Goal: Book appointment/travel/reservation

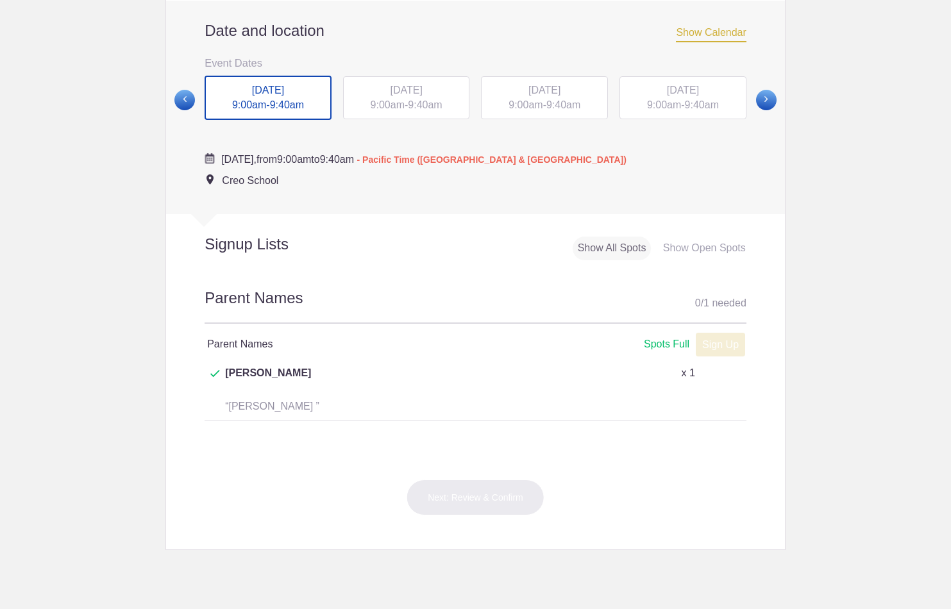
scroll to position [493, 0]
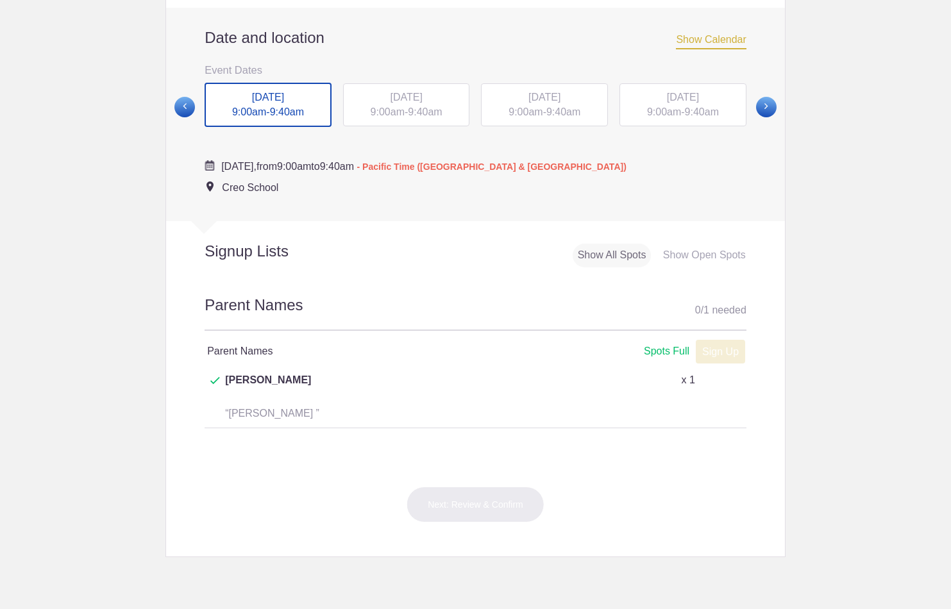
click at [414, 117] on span "9:40am" at bounding box center [425, 111] width 34 height 11
click at [544, 124] on div "THU, Oct 23, 2025 9:00am - 9:40am" at bounding box center [544, 105] width 127 height 44
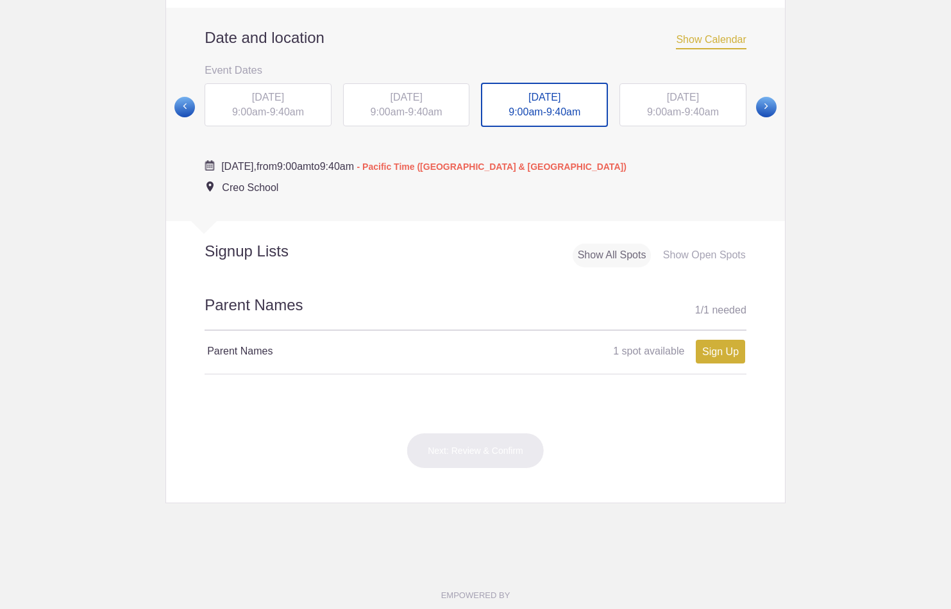
click at [694, 127] on div "FRI, Oct 24, 2025 9:00am - 9:40am" at bounding box center [683, 105] width 127 height 44
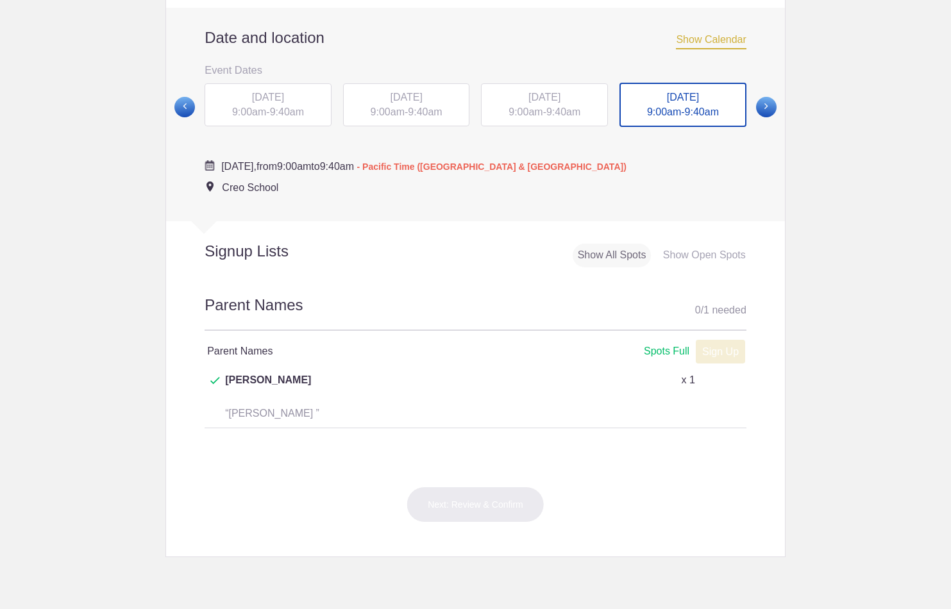
click at [548, 121] on div "THU, Oct 23, 2025 9:00am - 9:40am" at bounding box center [544, 105] width 127 height 44
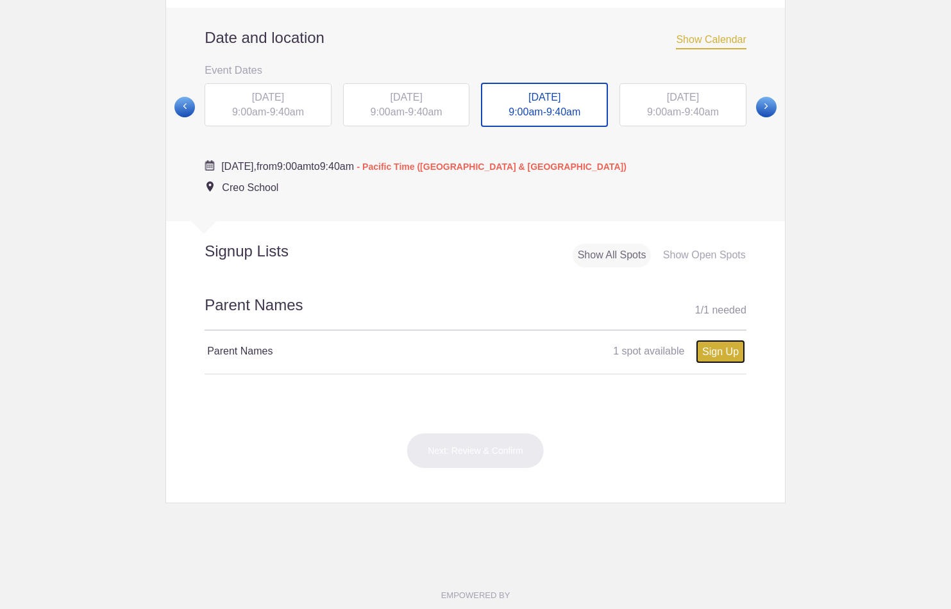
click at [729, 364] on link "Sign Up" at bounding box center [720, 352] width 49 height 24
type input "1"
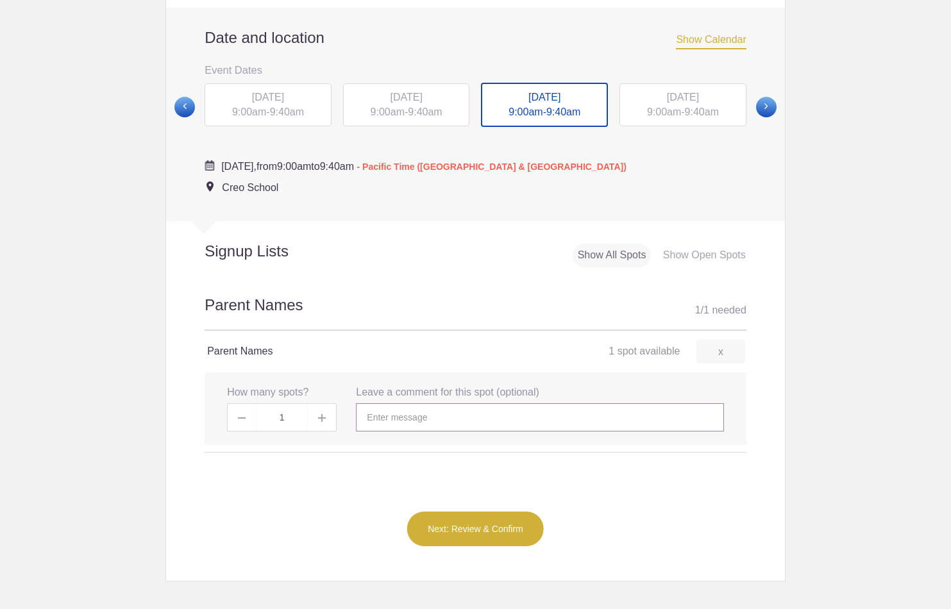
click at [419, 430] on input "text" at bounding box center [540, 417] width 368 height 28
type input "Ruby's mom"
click at [500, 547] on button "Next: Review & Confirm" at bounding box center [476, 529] width 138 height 36
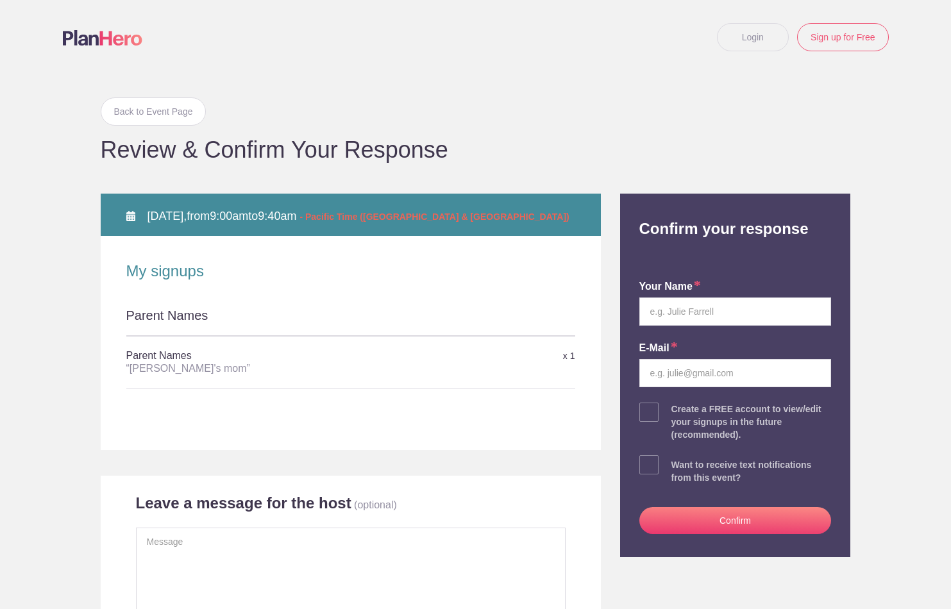
click at [160, 320] on div "Parent Names" at bounding box center [350, 322] width 449 height 30
click at [160, 316] on div "Parent Names" at bounding box center [350, 322] width 449 height 30
click at [267, 317] on div "Parent Names" at bounding box center [350, 322] width 449 height 30
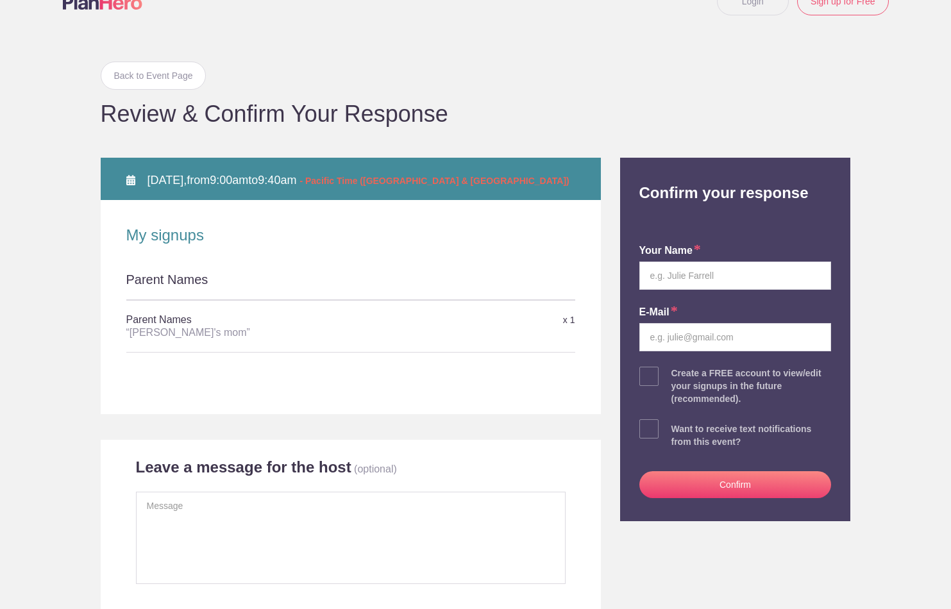
scroll to position [60, 0]
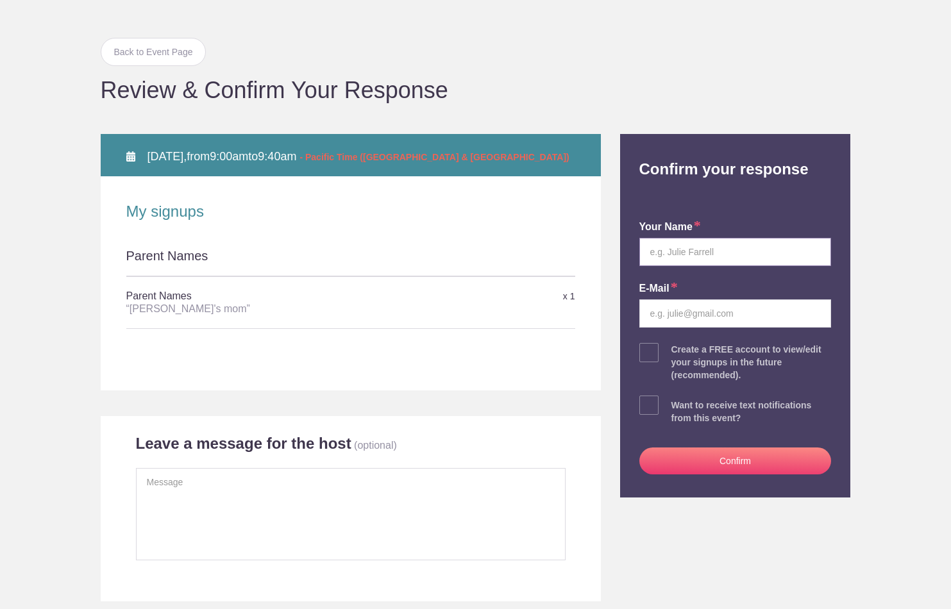
click at [675, 253] on input "text" at bounding box center [735, 252] width 192 height 28
type input "Cheri Arellano"
type input "[EMAIL_ADDRESS][DOMAIN_NAME]"
click at [810, 291] on body "Login Sign up for Free Login Back to Event Page Back to Event Page Review & Con…" at bounding box center [475, 304] width 951 height 609
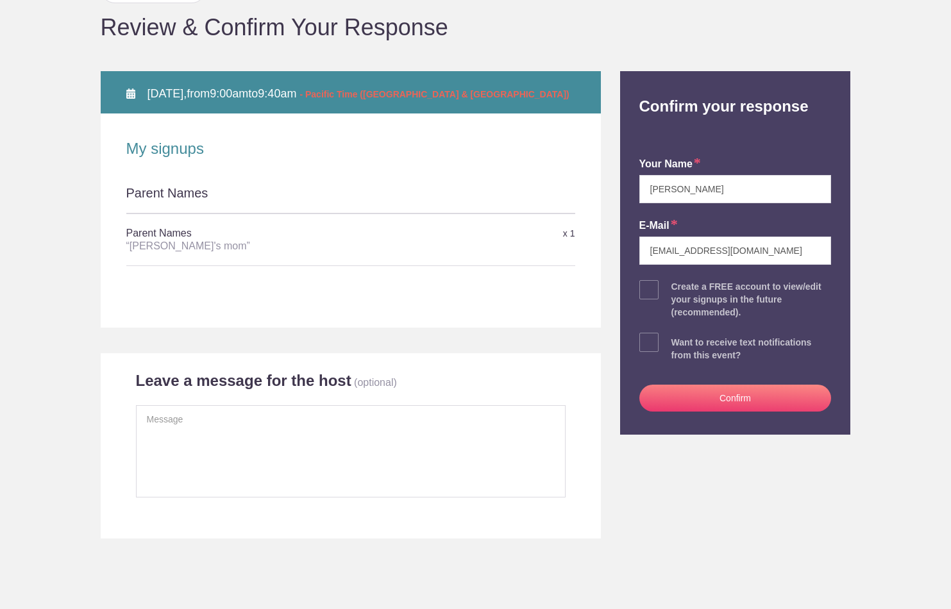
scroll to position [124, 0]
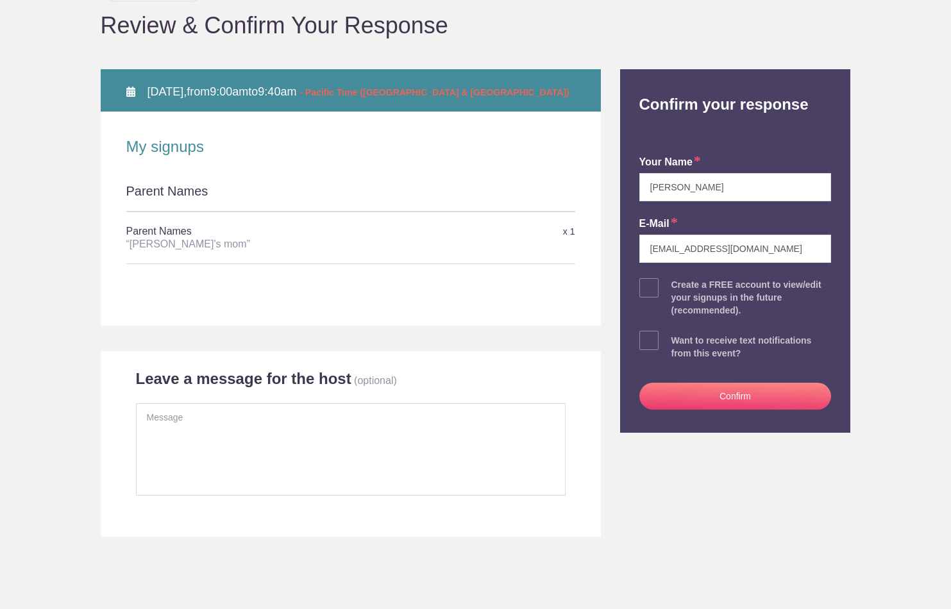
click at [644, 288] on span at bounding box center [648, 287] width 19 height 19
click at [675, 288] on input "checkbox" at bounding box center [771, 285] width 192 height 8
checkbox input "true"
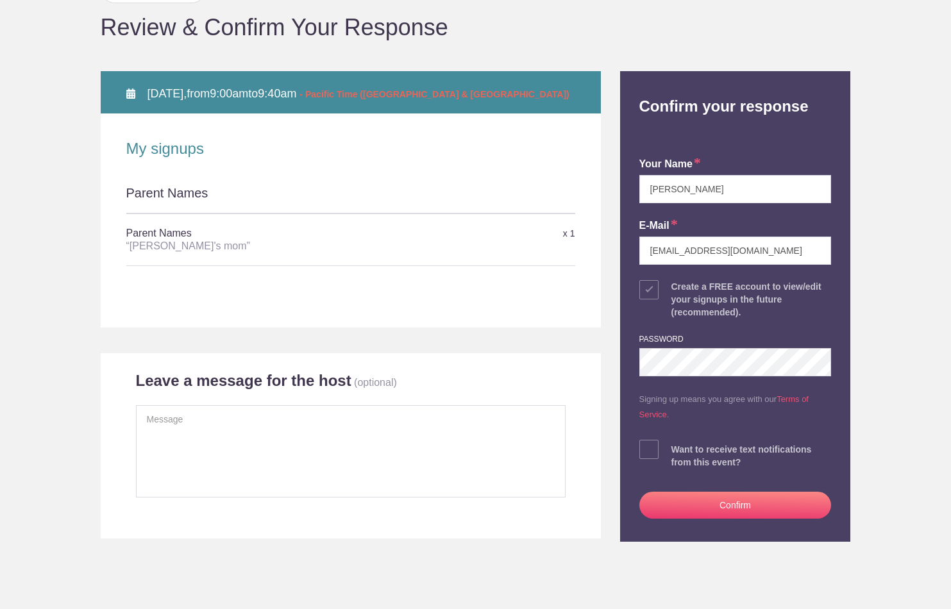
scroll to position [133, 0]
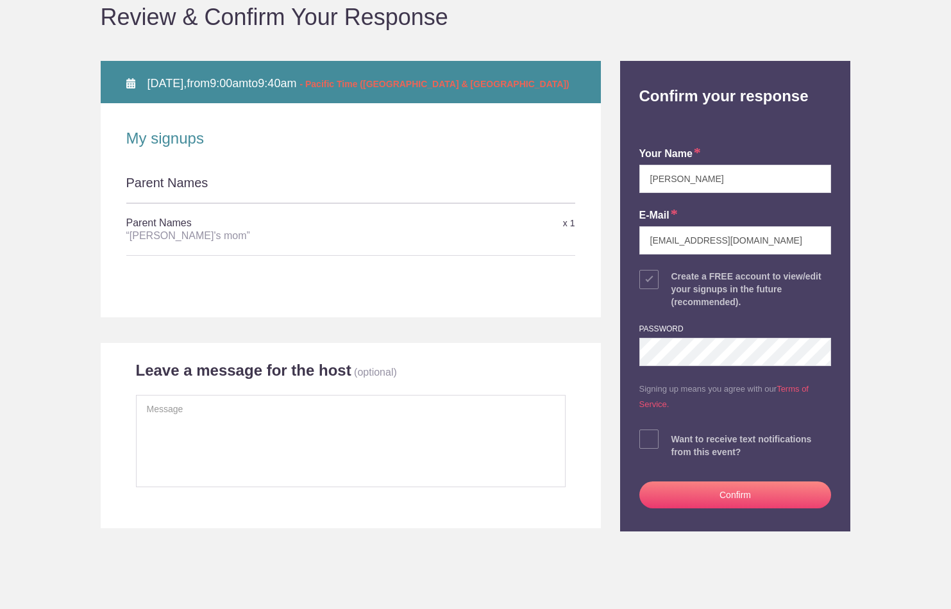
click at [810, 343] on body "Login Sign up for Free Login Back to Event Page Back to Event Page Review & Con…" at bounding box center [475, 304] width 951 height 609
click at [738, 502] on button "Confirm" at bounding box center [735, 495] width 192 height 27
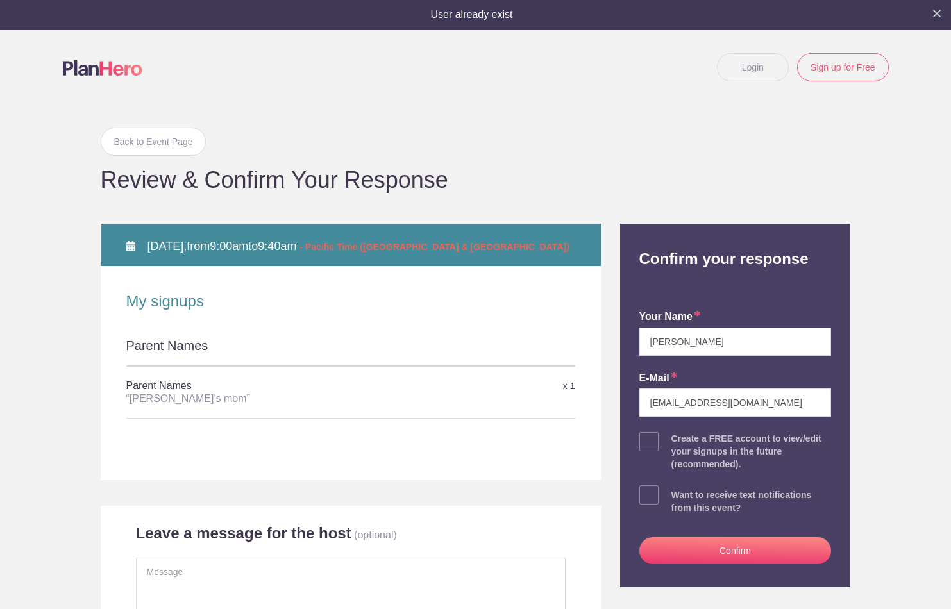
click at [752, 69] on link "Login" at bounding box center [753, 67] width 72 height 28
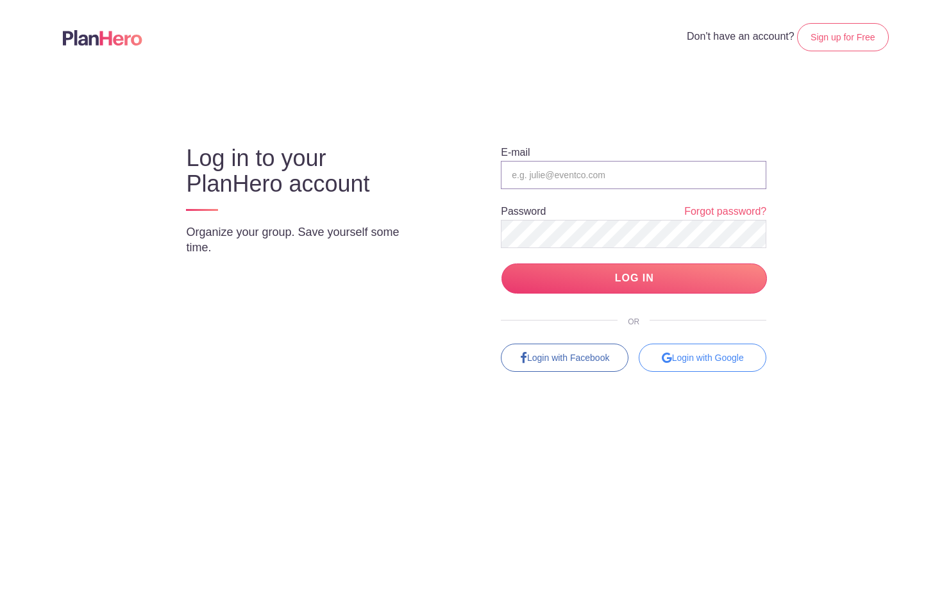
type input "[EMAIL_ADDRESS][DOMAIN_NAME]"
click at [683, 280] on input "LOG IN" at bounding box center [635, 279] width 266 height 30
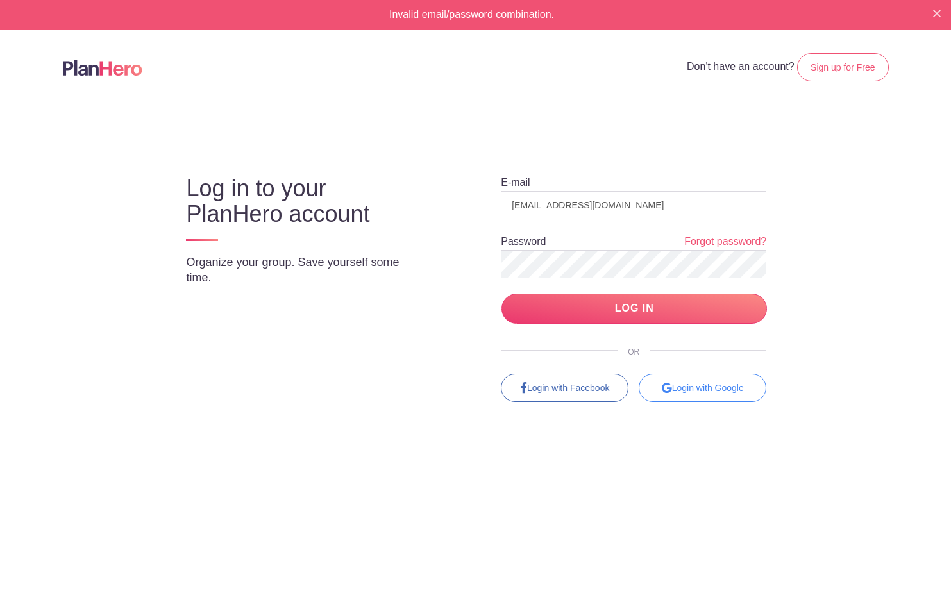
click at [766, 374] on div at bounding box center [766, 374] width 0 height 0
click at [670, 312] on input "LOG IN" at bounding box center [635, 309] width 266 height 30
type input "[EMAIL_ADDRESS][DOMAIN_NAME]"
click at [766, 374] on div at bounding box center [766, 374] width 0 height 0
click at [702, 314] on input "LOG IN" at bounding box center [635, 309] width 266 height 30
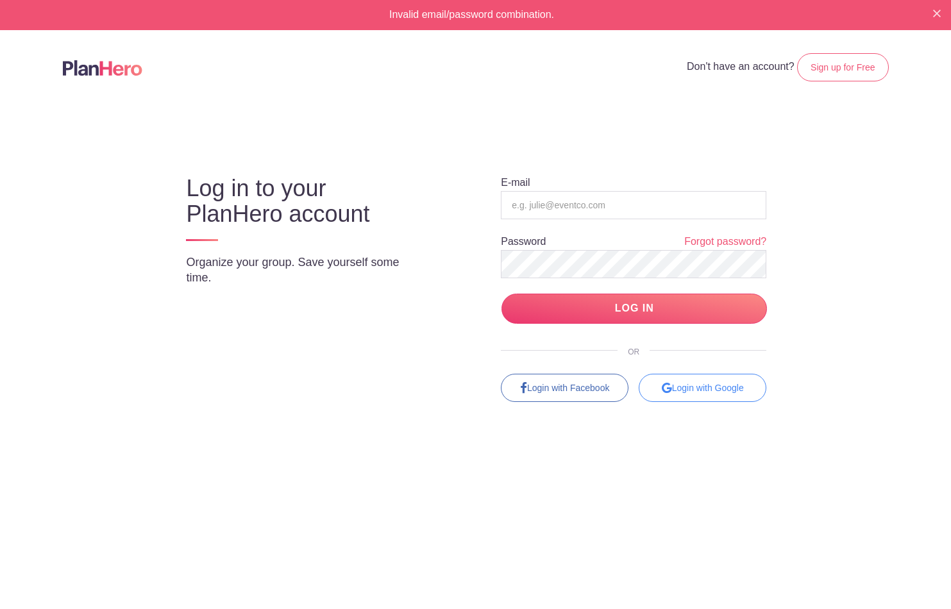
type input "[EMAIL_ADDRESS][DOMAIN_NAME]"
click at [766, 374] on div at bounding box center [766, 374] width 0 height 0
click at [825, 293] on div "Log in to your PlanHero account Organize your group. Save yourself some time. E…" at bounding box center [476, 278] width 744 height 250
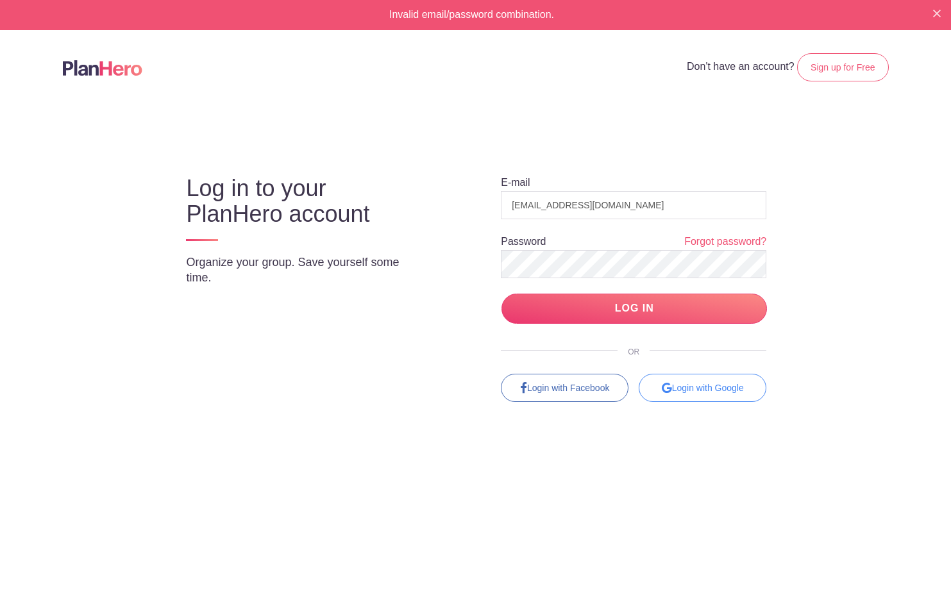
click at [868, 317] on body "Invalid email/password combination. Don't have an account? Sign up for Free Log…" at bounding box center [475, 304] width 951 height 609
click at [545, 219] on body "Invalid email/password combination. Don't have an account? Sign up for Free Log…" at bounding box center [475, 304] width 951 height 609
click at [816, 303] on div "Log in to your PlanHero account Organize your group. Save yourself some time. E…" at bounding box center [476, 278] width 698 height 250
click at [708, 312] on input "LOG IN" at bounding box center [635, 309] width 266 height 30
type input "[EMAIL_ADDRESS][DOMAIN_NAME]"
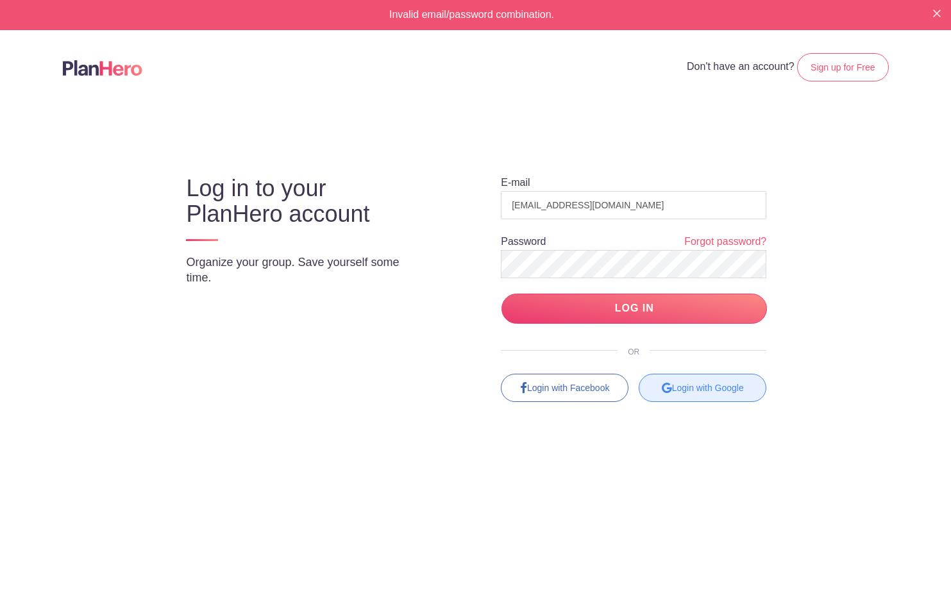
click at [731, 391] on div "Login with Google" at bounding box center [703, 388] width 128 height 28
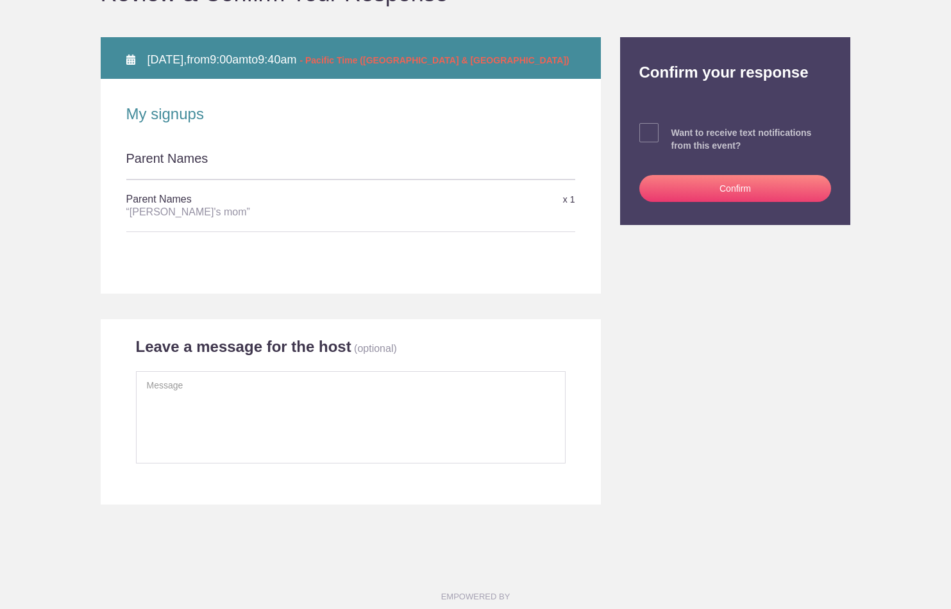
scroll to position [196, 0]
click at [250, 161] on div "Parent Names" at bounding box center [350, 164] width 449 height 30
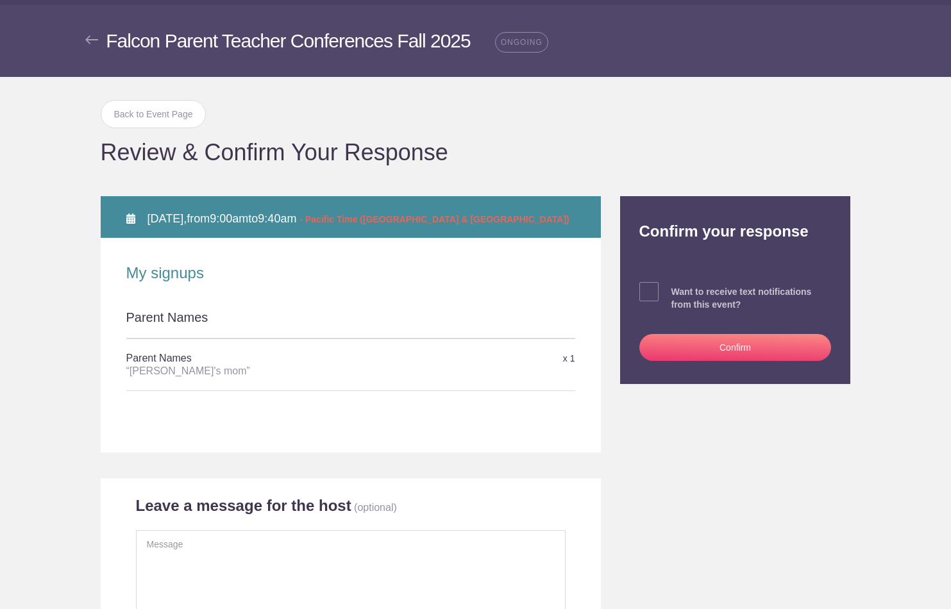
scroll to position [0, 0]
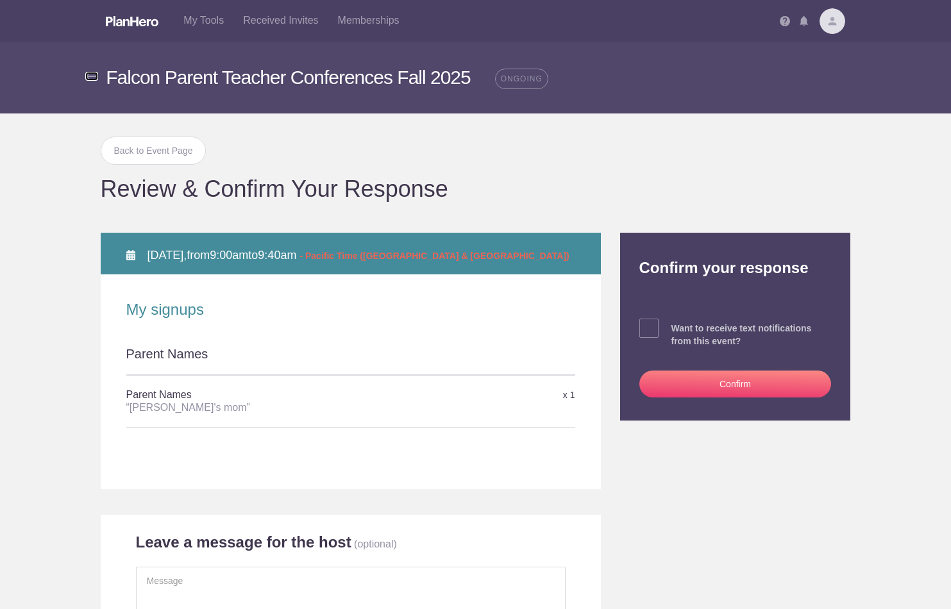
click at [90, 76] on img at bounding box center [91, 76] width 13 height 9
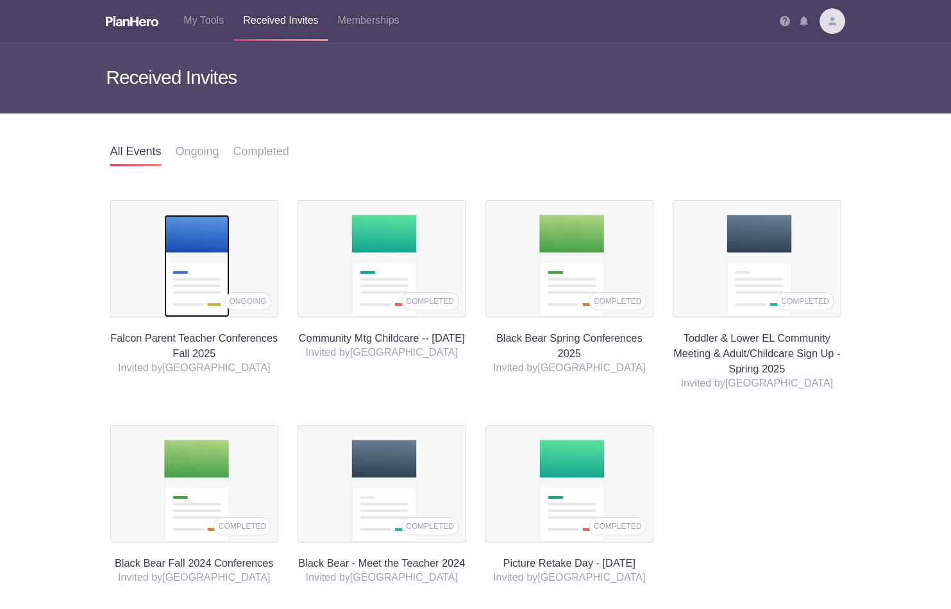
click at [210, 263] on img at bounding box center [196, 266] width 65 height 103
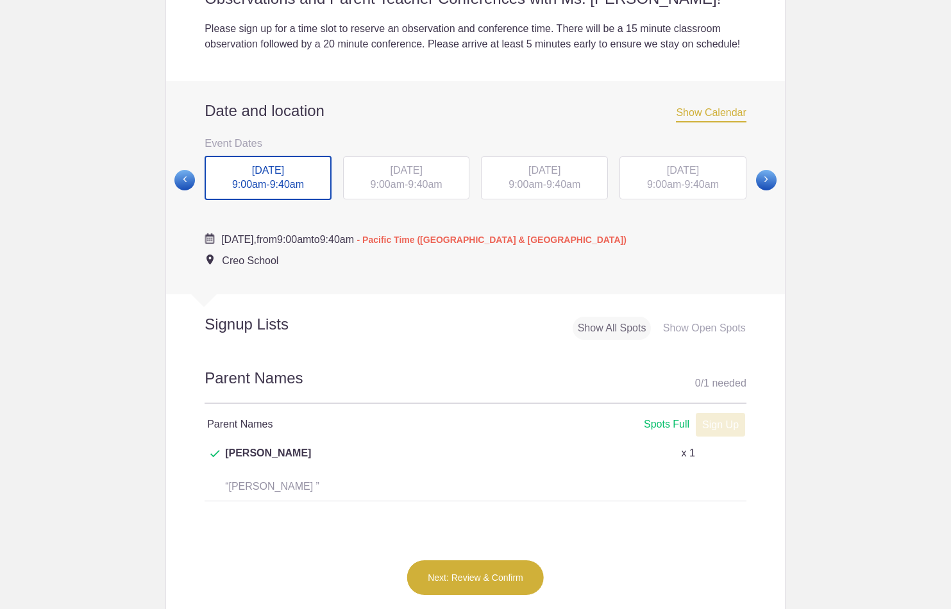
scroll to position [475, 0]
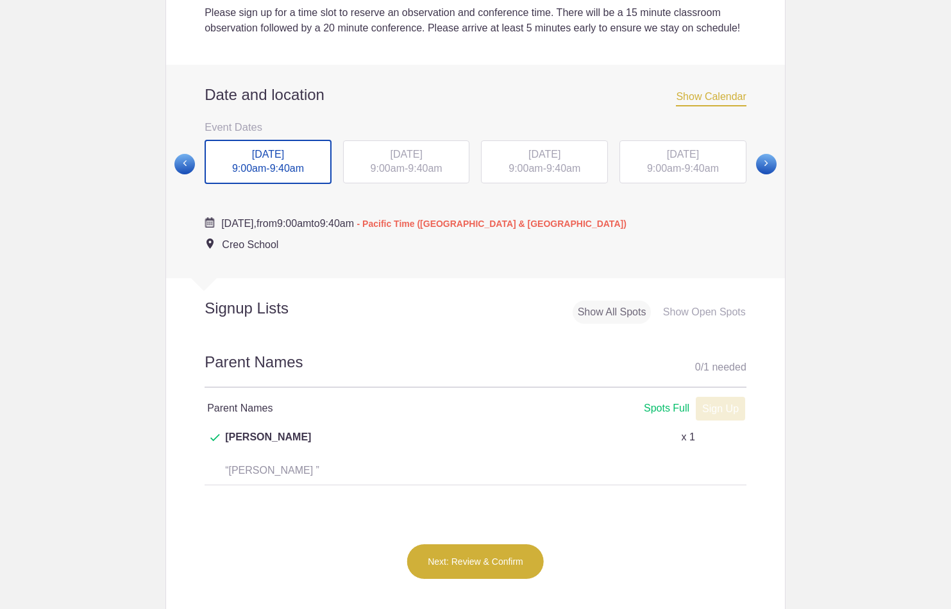
click at [561, 174] on span "9:40am" at bounding box center [563, 168] width 34 height 11
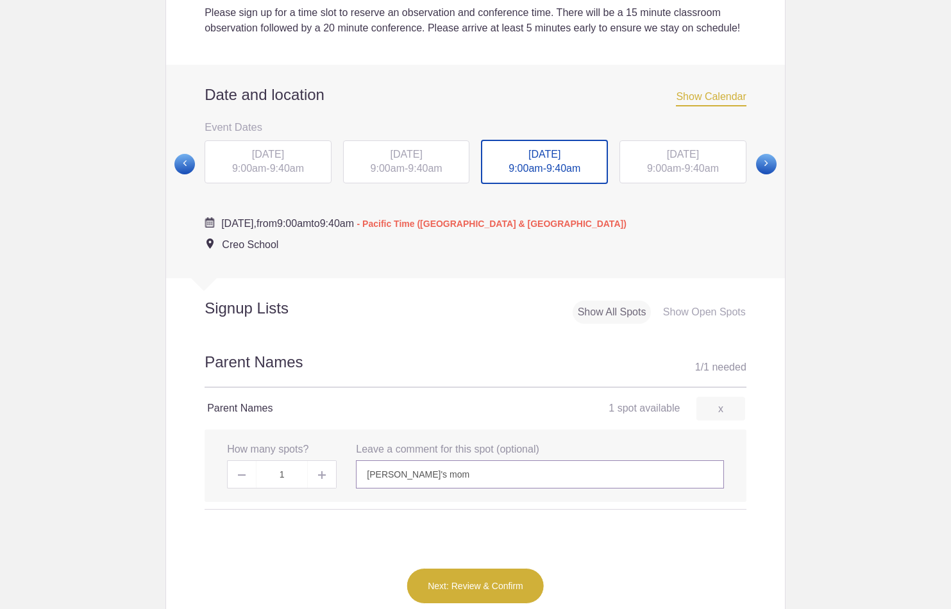
drag, startPoint x: 419, startPoint y: 488, endPoint x: 325, endPoint y: 479, distance: 95.4
click at [325, 479] on div "x How many spots? 1 x Leave a comment for this spot (optional) Ruby's mom Perso…" at bounding box center [476, 466] width 542 height 72
type input "Cheri"
click at [752, 539] on div "Parent Names 1 / 1 needed Parent Names 1 spot available 1 spot available Sign U…" at bounding box center [475, 444] width 619 height 226
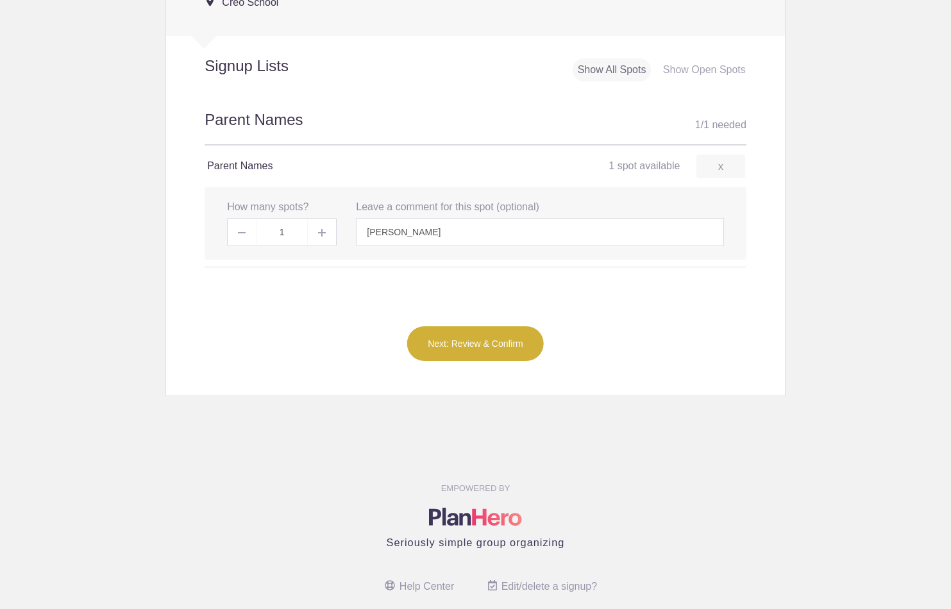
scroll to position [753, 0]
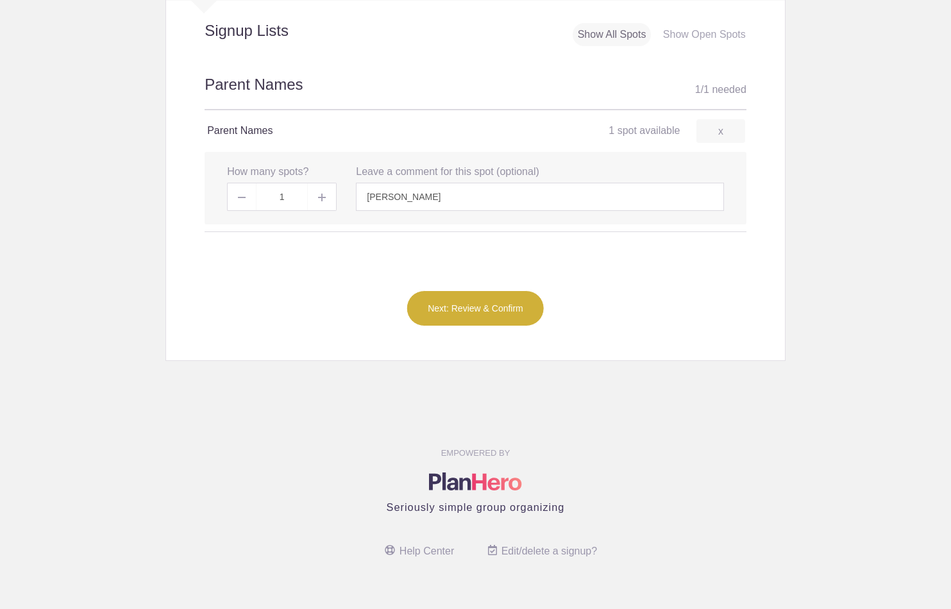
click at [490, 321] on button "Next: Review & Confirm" at bounding box center [476, 309] width 138 height 36
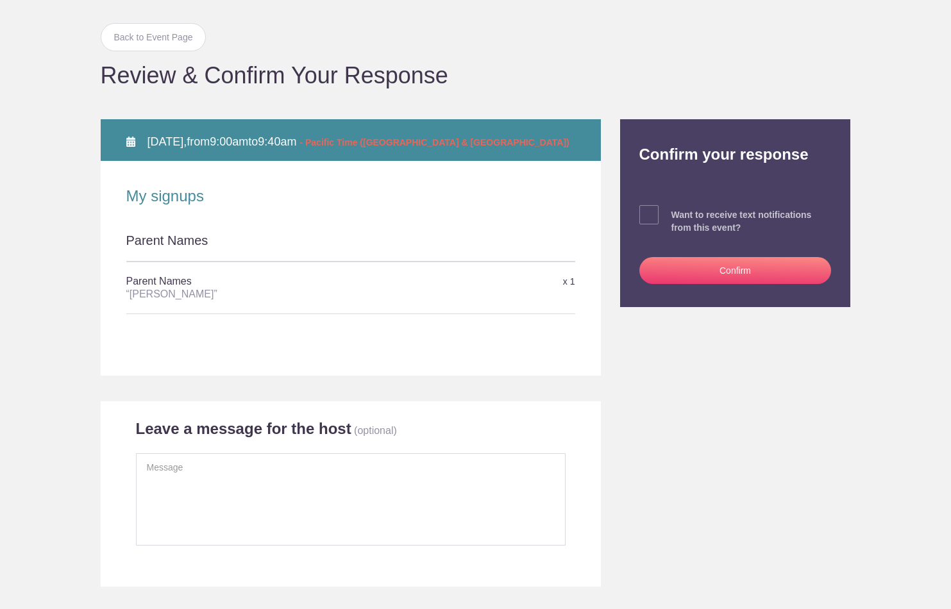
scroll to position [114, 0]
click at [758, 273] on button "Confirm" at bounding box center [735, 270] width 192 height 27
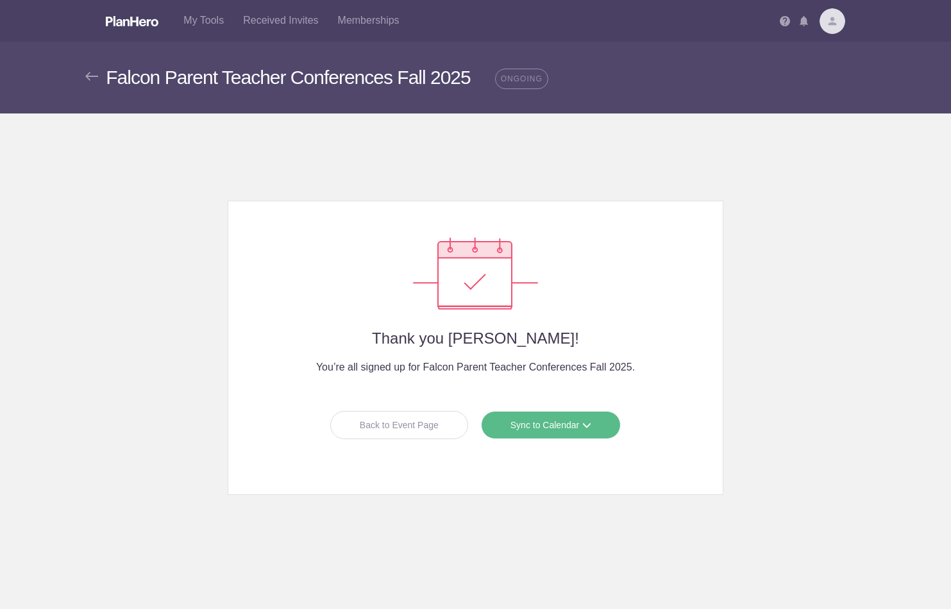
click at [588, 426] on span at bounding box center [586, 425] width 9 height 9
click at [525, 504] on link "Apple iCal" at bounding box center [546, 506] width 114 height 26
